Goal: Find contact information

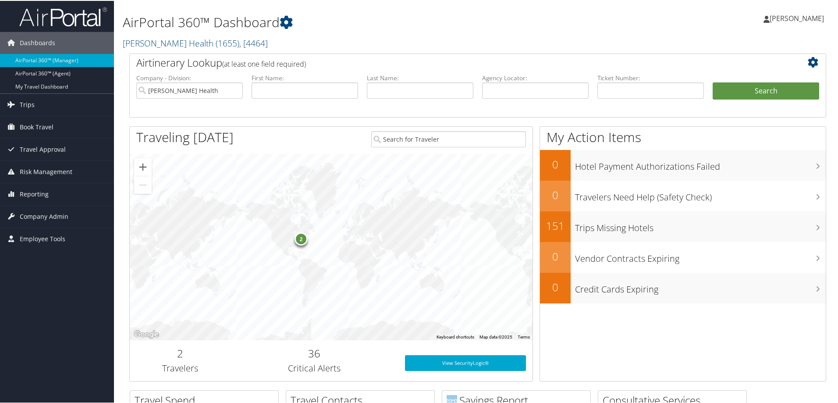
click at [398, 30] on h1 "AirPortal 360™ Dashboard" at bounding box center [359, 21] width 473 height 18
click at [159, 39] on link "Henry Ford Health ( 1655 ) , [ 4464 ]" at bounding box center [195, 42] width 145 height 12
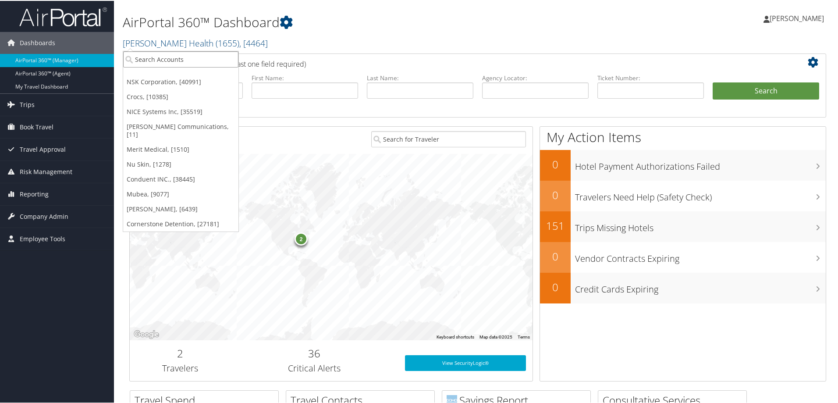
click at [158, 59] on input "search" at bounding box center [180, 58] width 115 height 16
type input "nice"
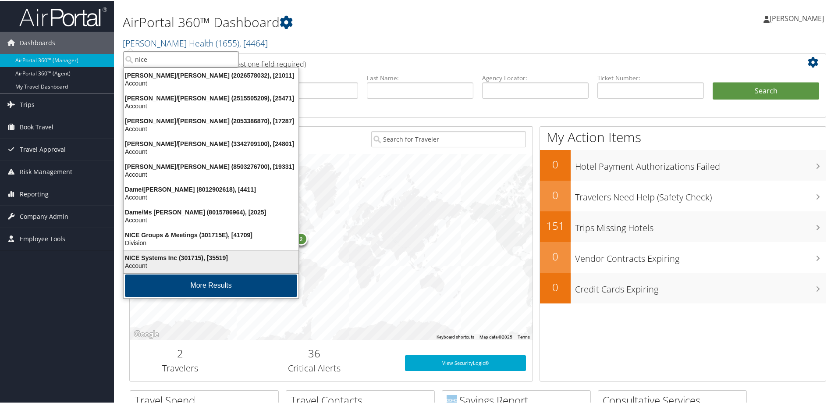
click at [177, 255] on div "NICE Systems Inc (301715), [35519]" at bounding box center [210, 257] width 185 height 8
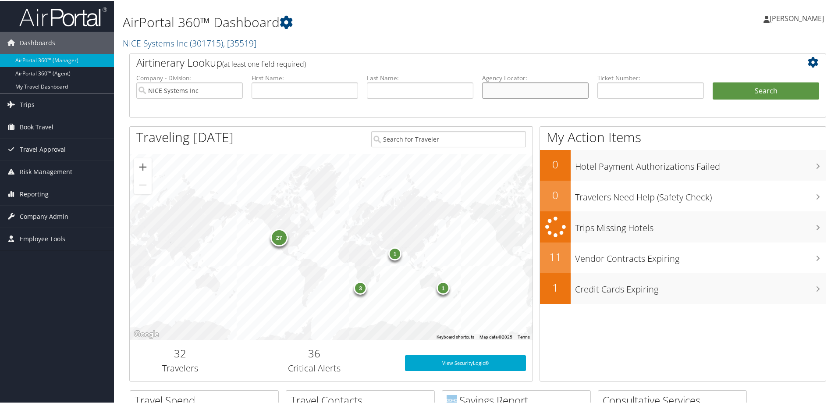
click at [504, 89] on input "text" at bounding box center [535, 90] width 107 height 16
paste input "CZ6WTK"
type input "CZ6WTK"
click at [747, 78] on ul "Company - Division: NICE Systems Inc First Name: Last Name: Agency Locator: CZ6…" at bounding box center [478, 95] width 692 height 44
click at [756, 94] on button "Search" at bounding box center [766, 91] width 107 height 18
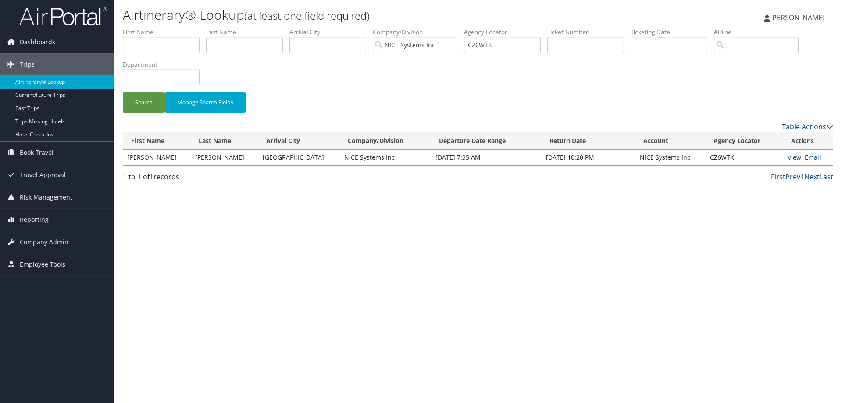
click at [789, 155] on link "View" at bounding box center [794, 157] width 14 height 8
click at [33, 219] on span "Reporting" at bounding box center [34, 220] width 29 height 22
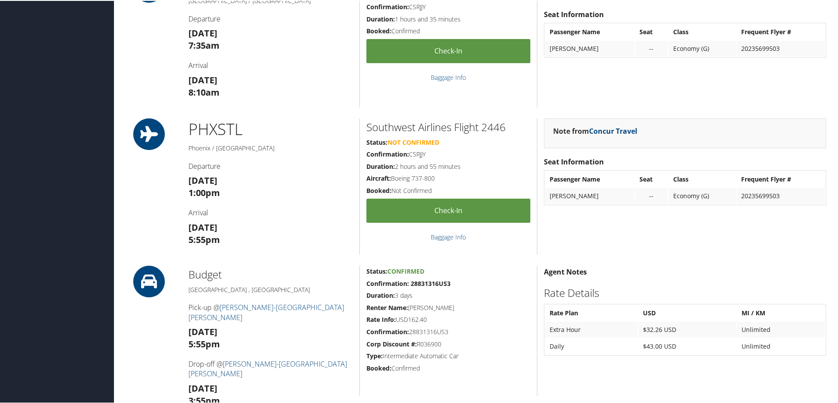
scroll to position [219, 0]
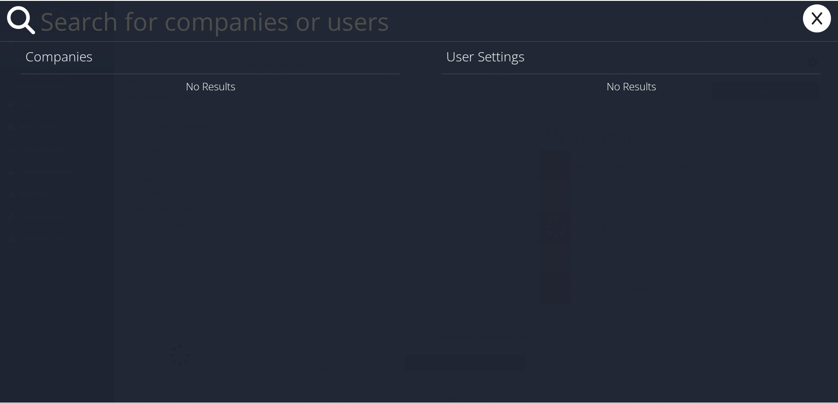
paste input "[PERSON_NAME][EMAIL_ADDRESS][PERSON_NAME][DOMAIN_NAME]"
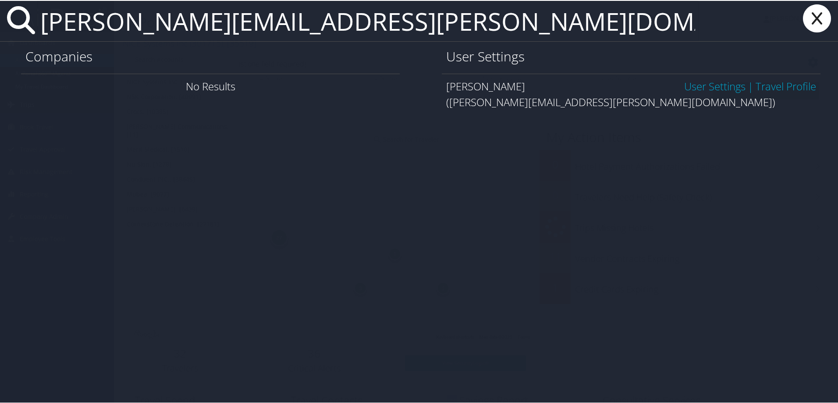
type input "[PERSON_NAME][EMAIL_ADDRESS][PERSON_NAME][DOMAIN_NAME]"
click at [692, 87] on link "User Settings" at bounding box center [714, 85] width 61 height 14
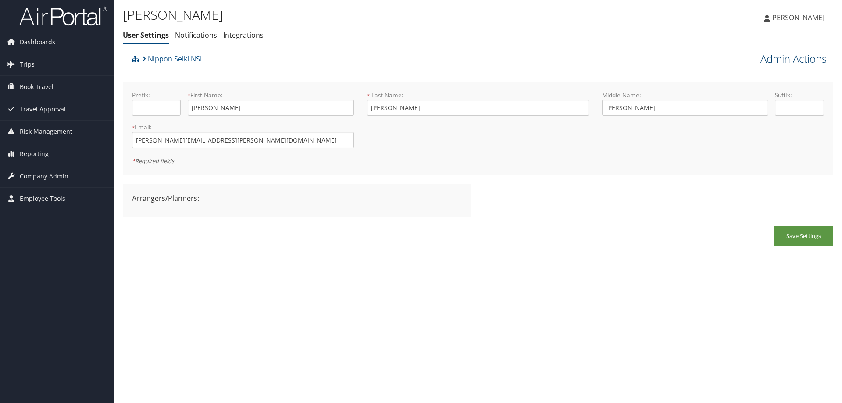
click at [786, 58] on link "Admin Actions" at bounding box center [793, 58] width 66 height 15
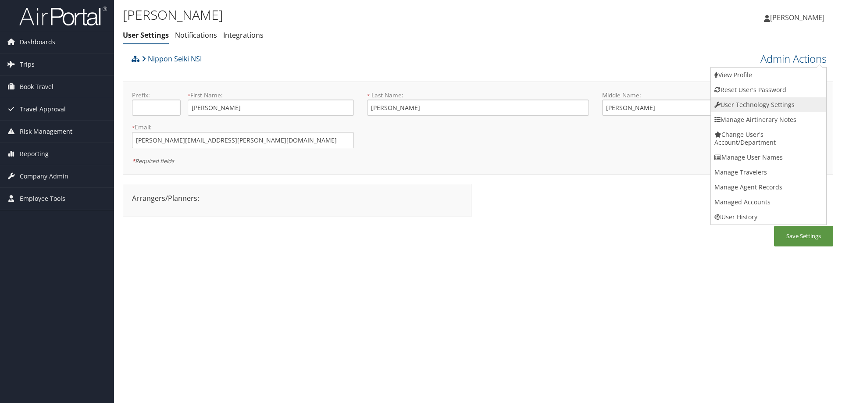
click at [744, 104] on link "User Technology Settings" at bounding box center [768, 104] width 115 height 15
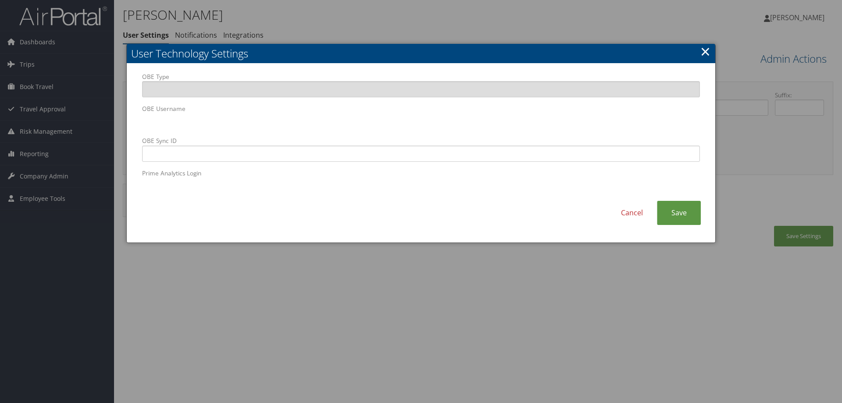
click at [126, 118] on div "User Technology Settings OBE Type OBE Username OBE Sync ID Prime Analytics Logi…" at bounding box center [420, 143] width 589 height 199
click at [707, 53] on link "×" at bounding box center [705, 52] width 10 height 18
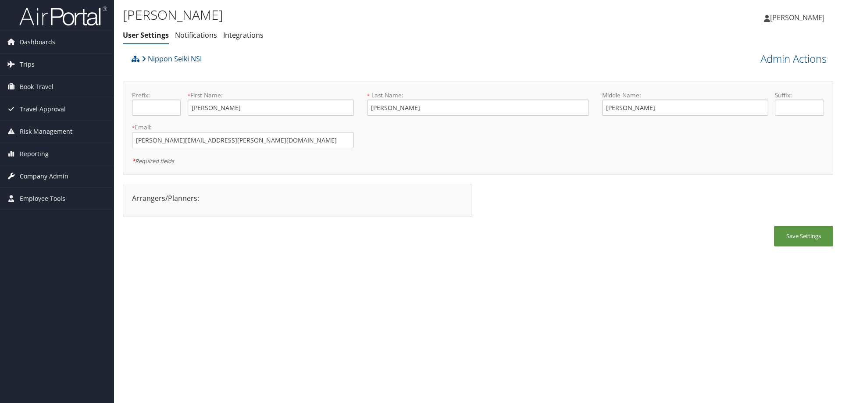
click at [49, 174] on span "Company Admin" at bounding box center [44, 176] width 49 height 22
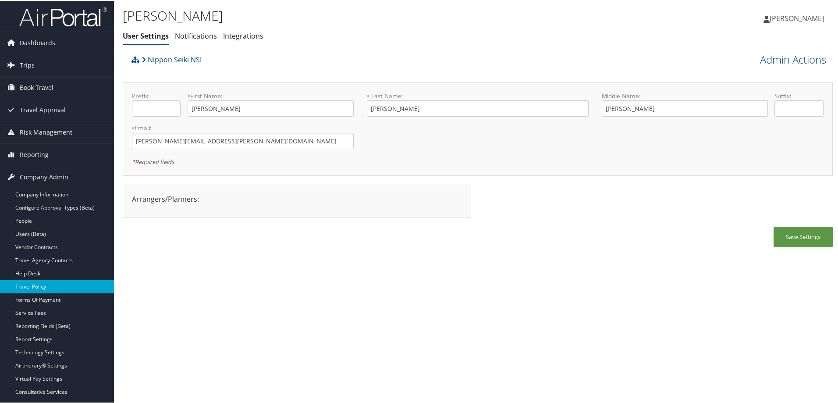
click at [44, 286] on link "Travel Policy" at bounding box center [57, 285] width 114 height 13
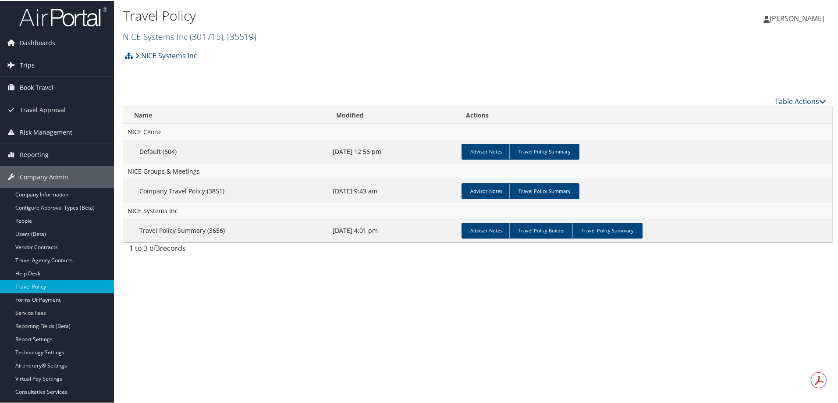
click at [155, 34] on link "NICE Systems Inc ( 301715 ) , [ 35519 ]" at bounding box center [190, 36] width 134 height 12
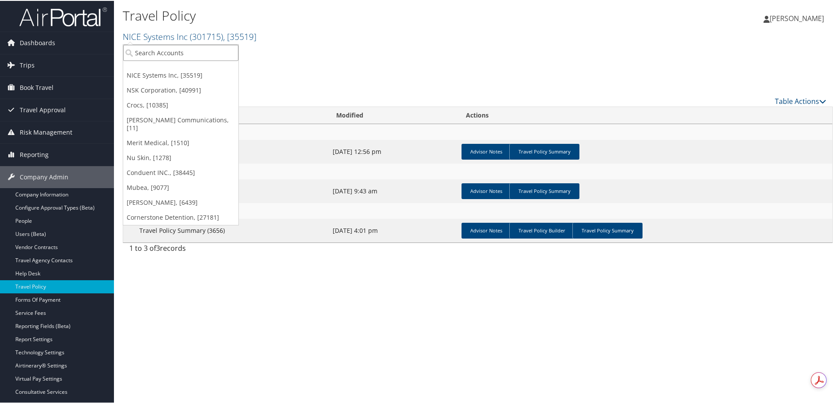
click at [157, 53] on input "search" at bounding box center [180, 52] width 115 height 16
type input "nippon seiki"
click at [157, 68] on div "Nippon Seiki NSI (2650), [45779]" at bounding box center [185, 68] width 134 height 8
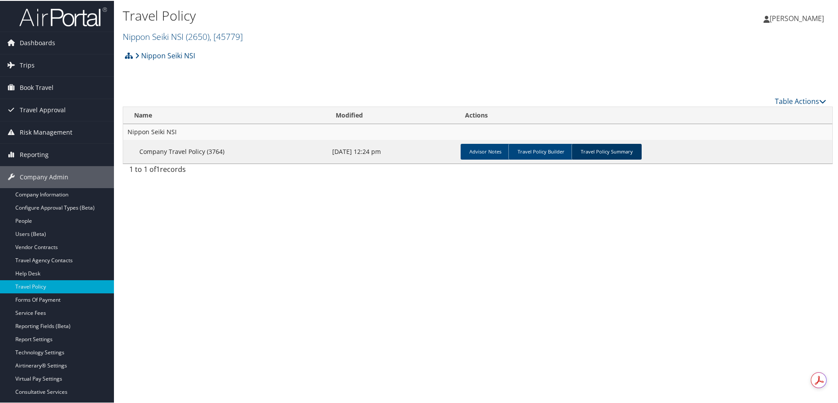
click at [609, 146] on link "Travel Policy Summary" at bounding box center [607, 151] width 70 height 16
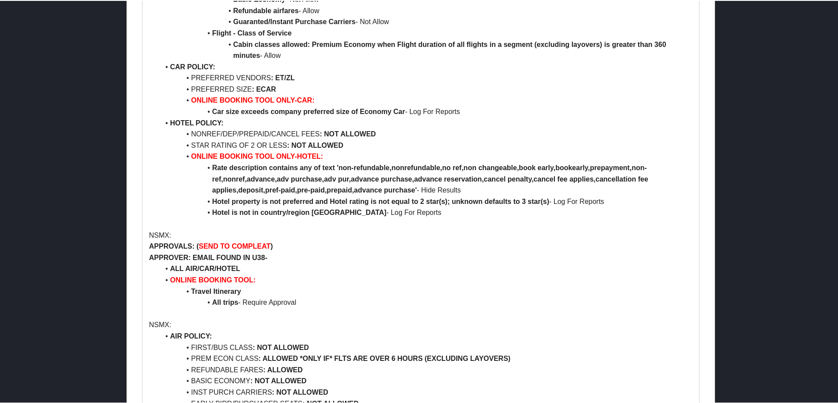
scroll to position [921, 0]
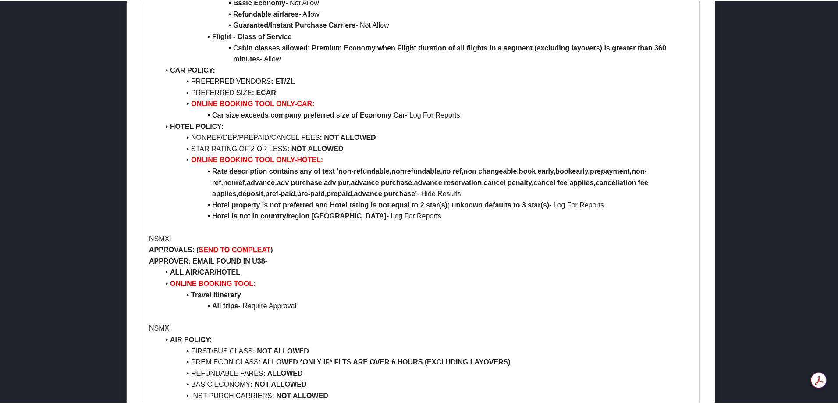
click at [467, 303] on li "All trips - Require Approval" at bounding box center [426, 304] width 533 height 11
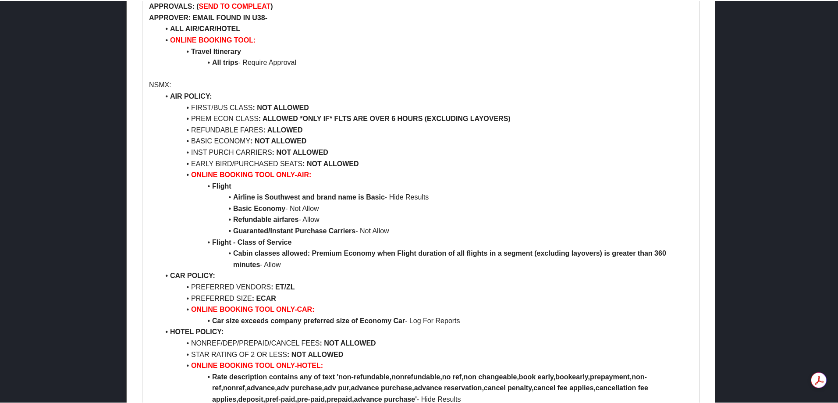
scroll to position [1164, 0]
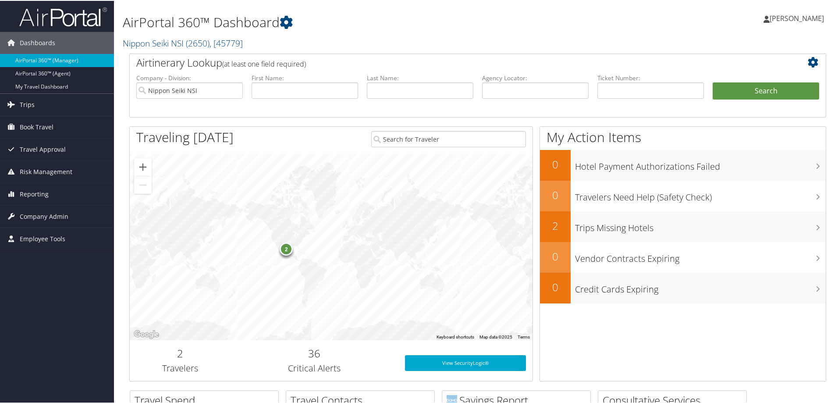
click at [338, 31] on div "AirPortal 360™ Dashboard Nippon Seiki NSI ( 2650 ) , [ 45779 ] Nippon Seiki NSI…" at bounding box center [359, 26] width 473 height 45
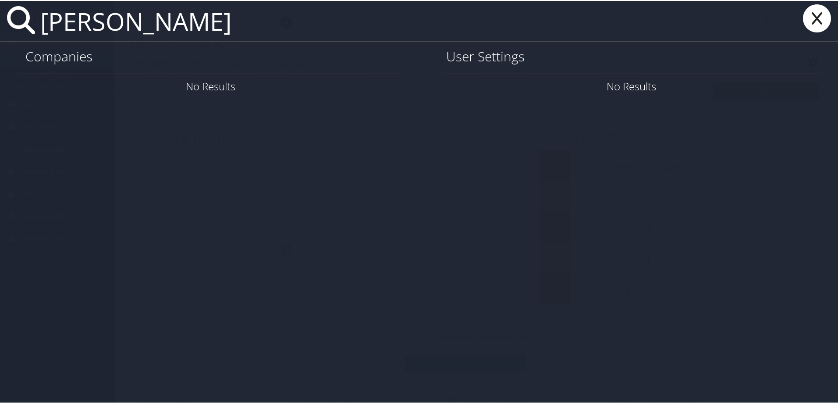
drag, startPoint x: 241, startPoint y: 28, endPoint x: 42, endPoint y: 19, distance: 199.2
click at [42, 19] on input "katie mckenzie" at bounding box center [368, 20] width 662 height 40
type input "katherine mckenzie"
click at [811, 14] on icon at bounding box center [817, 18] width 35 height 28
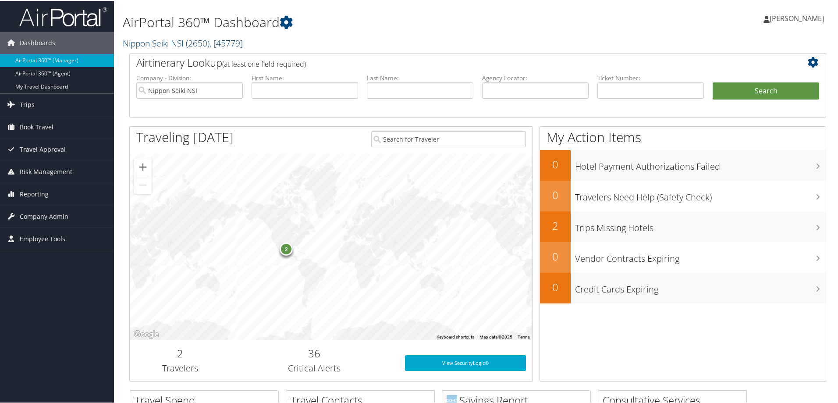
drag, startPoint x: 173, startPoint y: 39, endPoint x: 171, endPoint y: 46, distance: 8.0
click at [172, 39] on link "Nippon Seiki NSI ( 2650 ) , [ 45779 ]" at bounding box center [183, 42] width 120 height 12
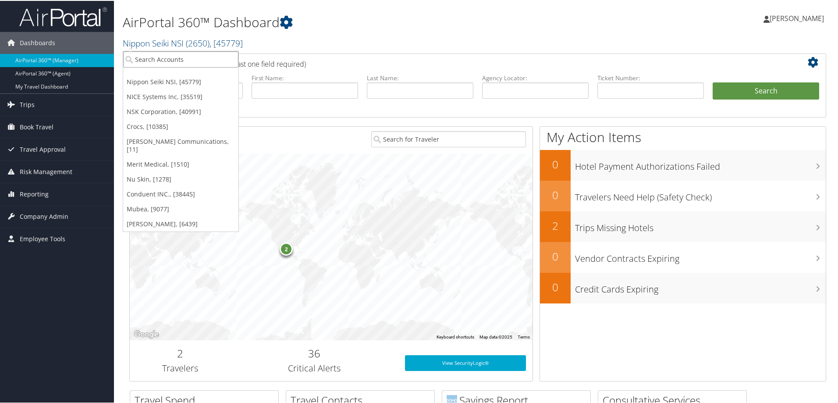
click at [171, 62] on input "search" at bounding box center [180, 58] width 115 height 16
type input "kostal"
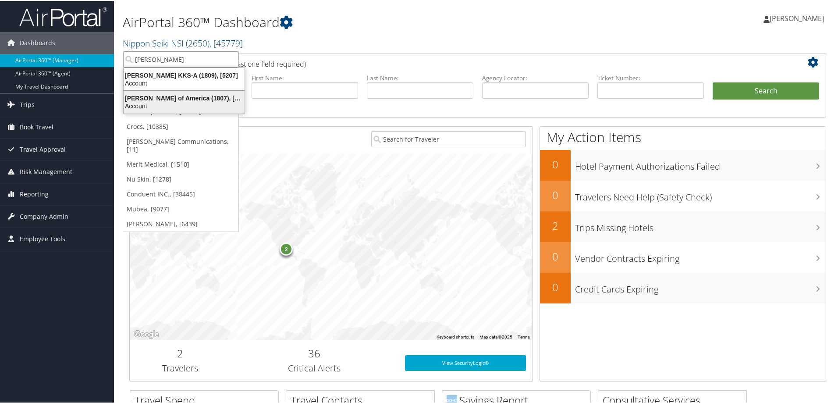
click at [167, 107] on div "Account" at bounding box center [184, 105] width 132 height 8
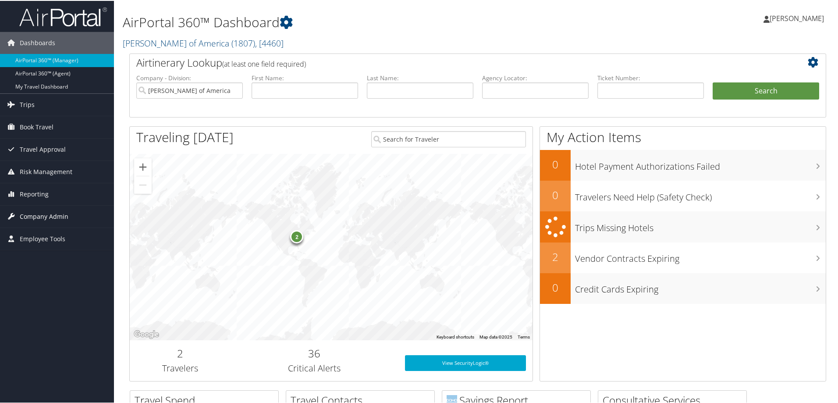
click at [58, 221] on span "Company Admin" at bounding box center [44, 216] width 49 height 22
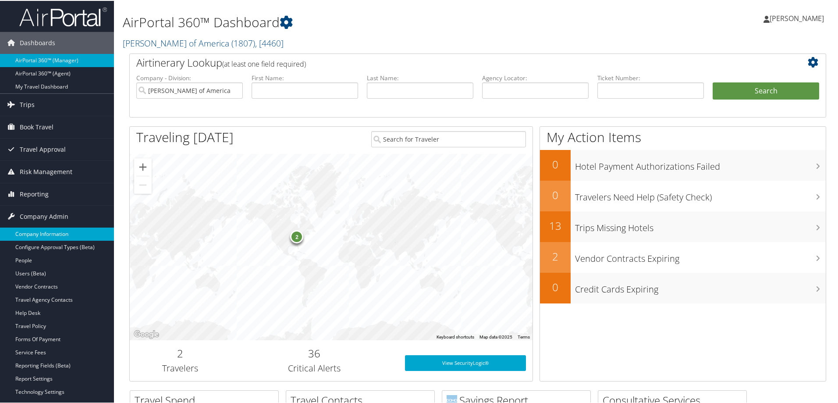
click at [43, 238] on link "Company Information" at bounding box center [57, 233] width 114 height 13
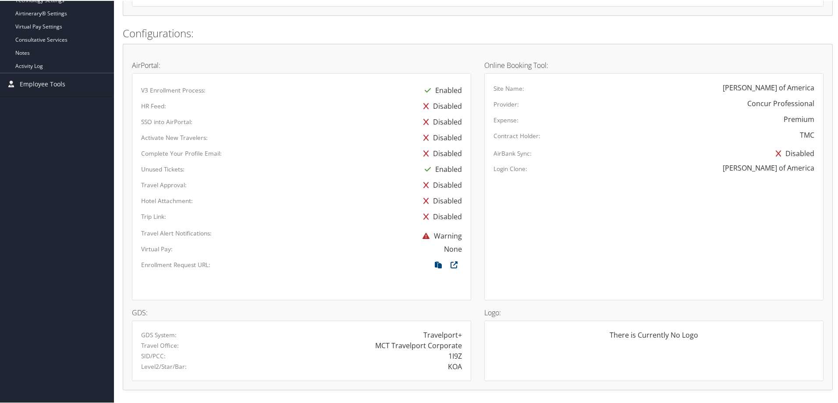
scroll to position [471, 0]
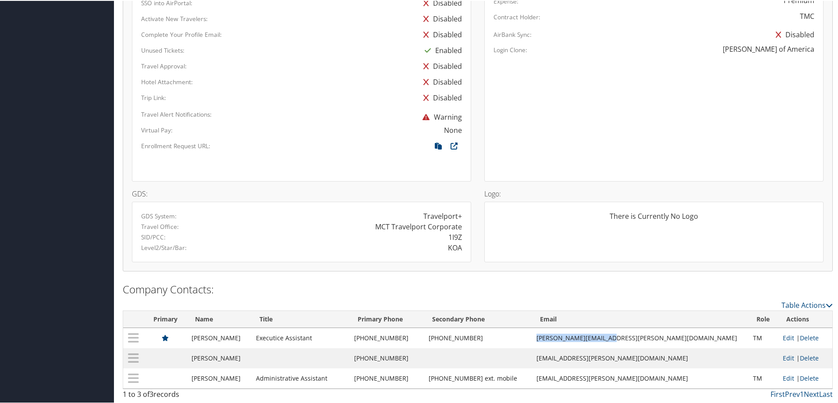
drag, startPoint x: 693, startPoint y: 339, endPoint x: 586, endPoint y: 342, distance: 107.0
click at [586, 342] on tr "Katie MacKenzie Executice Assistant (248) 284-6514 (248) 595-2252 k.mackenzie@k…" at bounding box center [477, 337] width 709 height 20
copy tr "[PERSON_NAME][EMAIL_ADDRESS][PERSON_NAME][DOMAIN_NAME]"
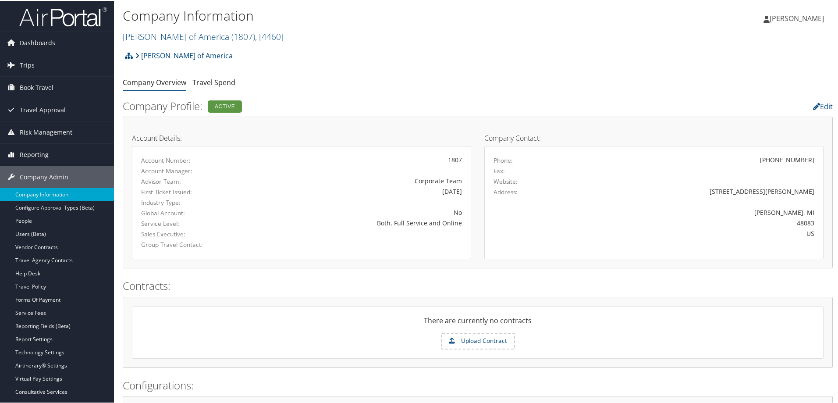
click at [27, 152] on span "Reporting" at bounding box center [34, 154] width 29 height 22
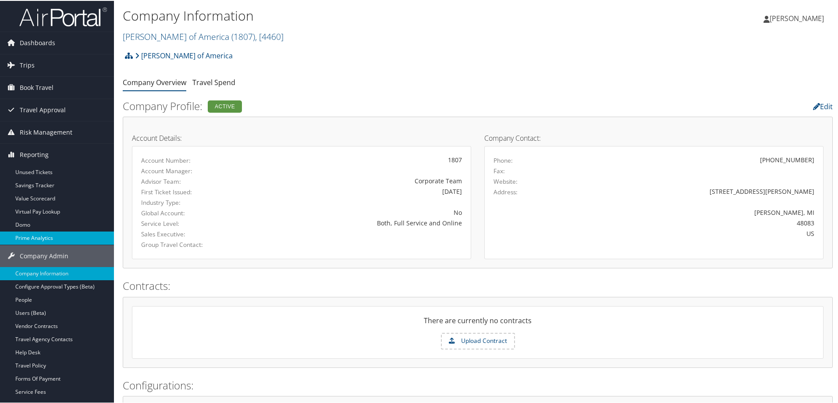
click at [43, 237] on link "Prime Analytics" at bounding box center [57, 237] width 114 height 13
